Goal: Find specific page/section: Find specific page/section

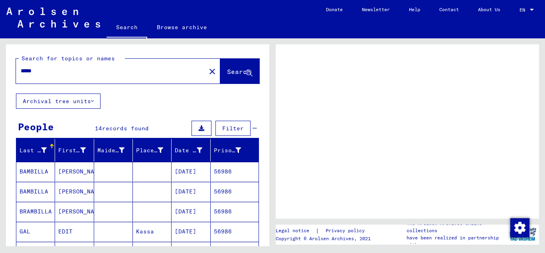
scroll to position [120, 0]
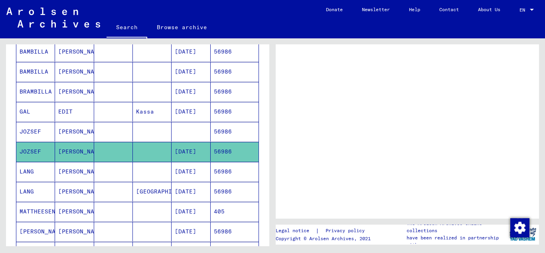
click at [32, 149] on mat-cell "JOZSEF" at bounding box center [35, 152] width 39 height 20
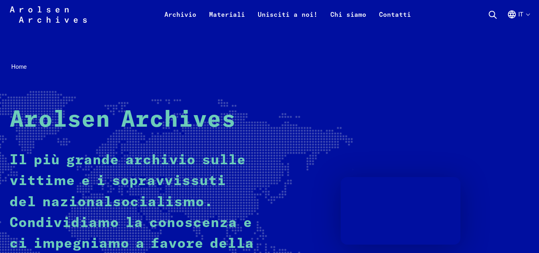
scroll to position [200, 0]
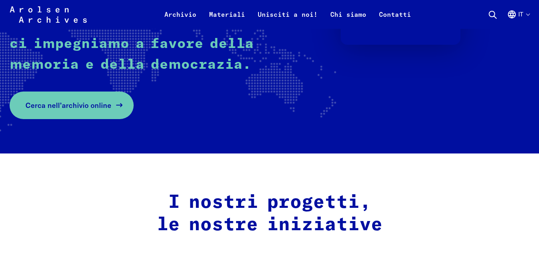
click at [51, 100] on span "Cerca nell’archivio online" at bounding box center [69, 105] width 86 height 11
